Goal: Information Seeking & Learning: Learn about a topic

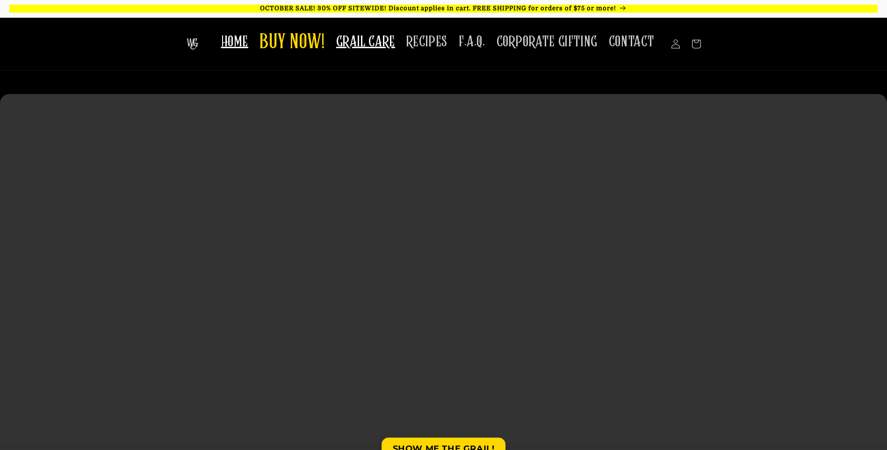
click at [361, 45] on span "GRAIL CARE" at bounding box center [365, 42] width 59 height 18
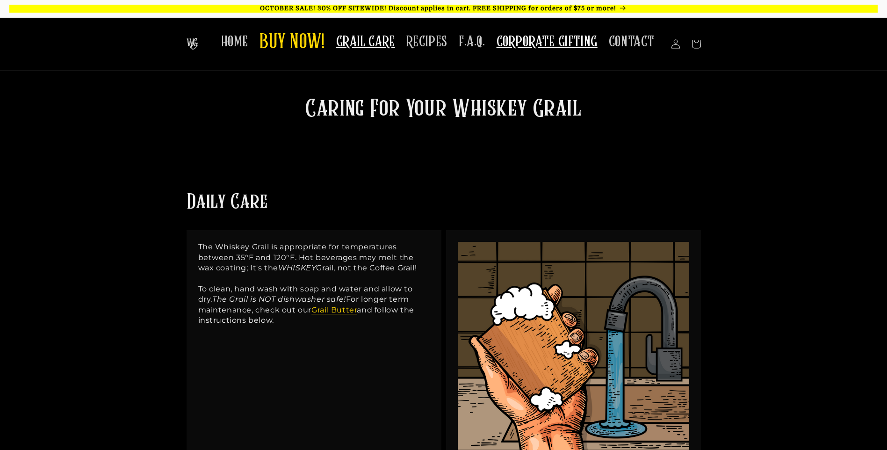
click at [540, 39] on span "CORPORATE GIFTING" at bounding box center [547, 42] width 101 height 18
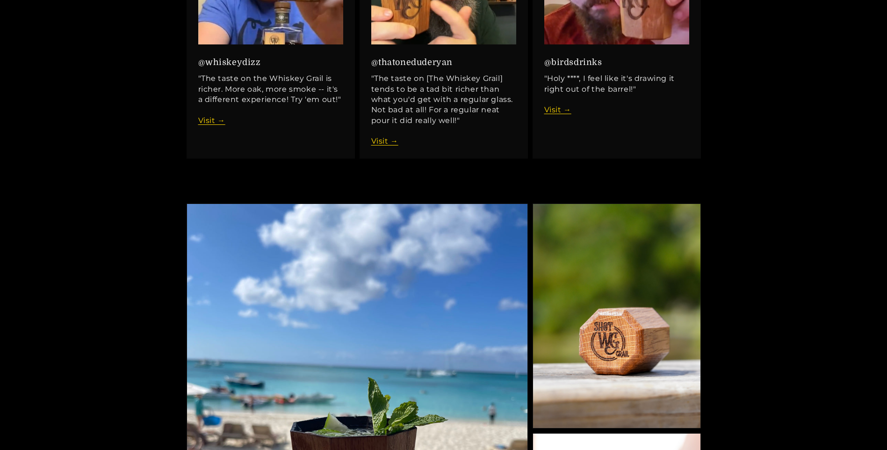
scroll to position [935, 0]
